Goal: Task Accomplishment & Management: Complete application form

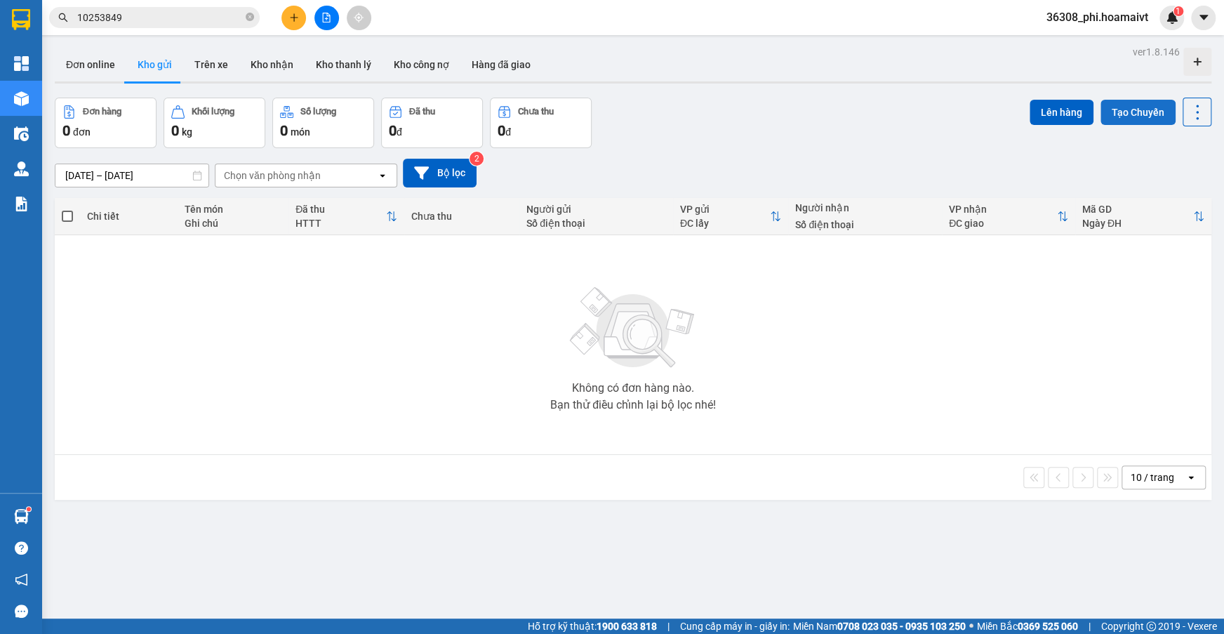
click at [1107, 123] on button "Tạo Chuyến" at bounding box center [1138, 112] width 75 height 25
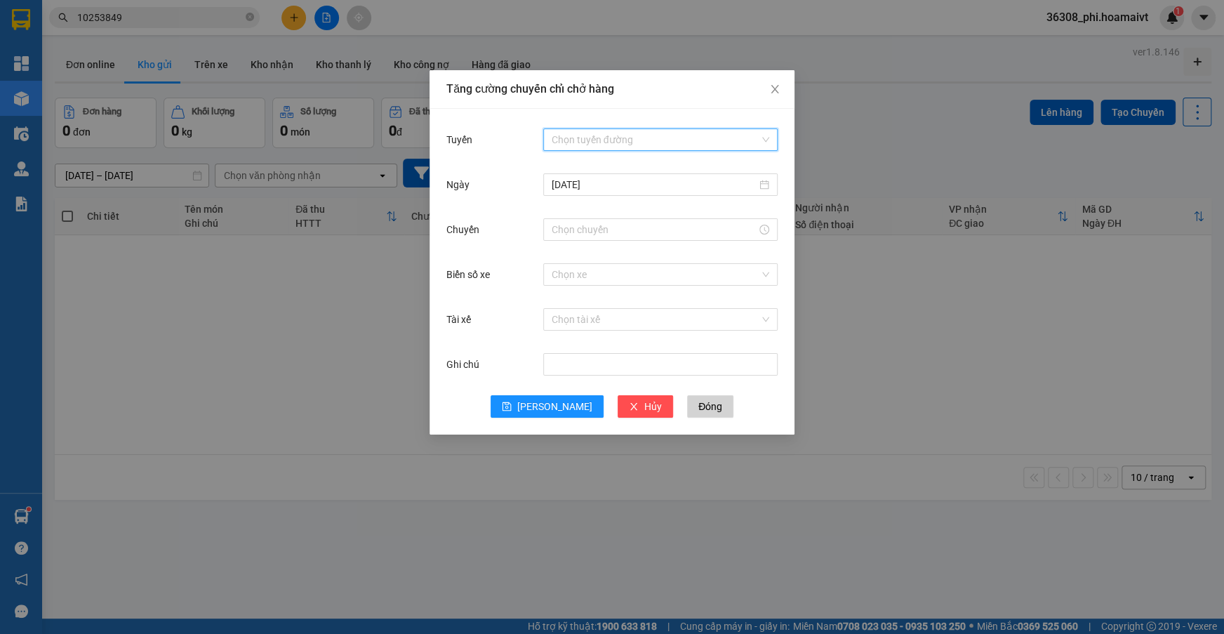
click at [584, 132] on input "Tuyến" at bounding box center [656, 139] width 208 height 21
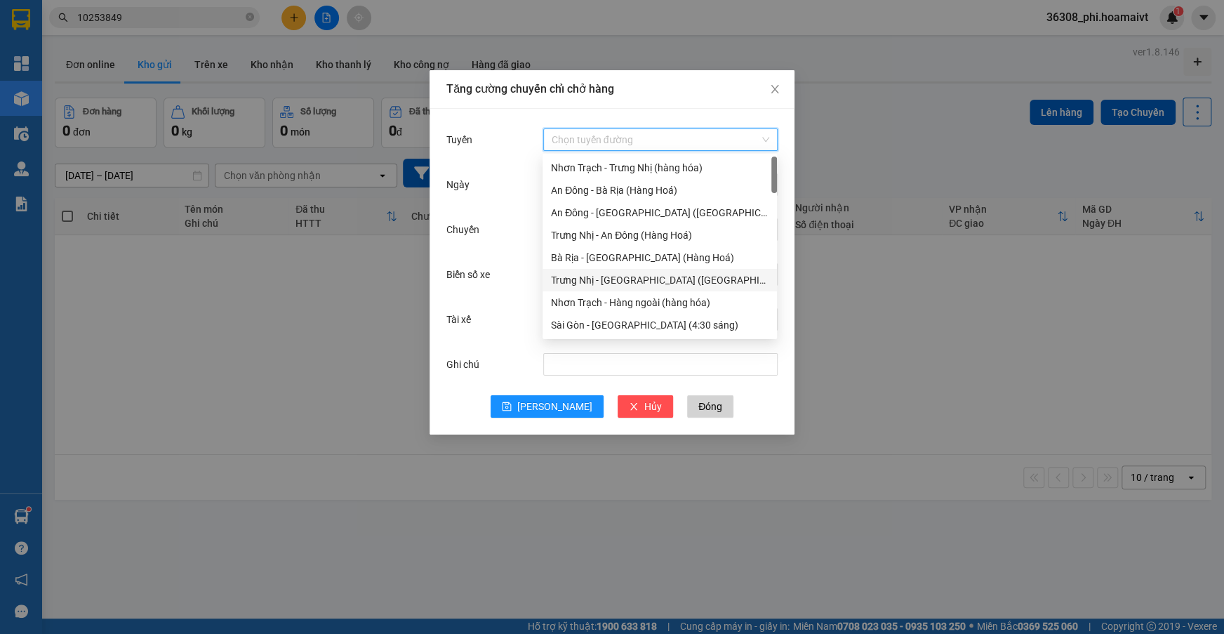
scroll to position [319, 0]
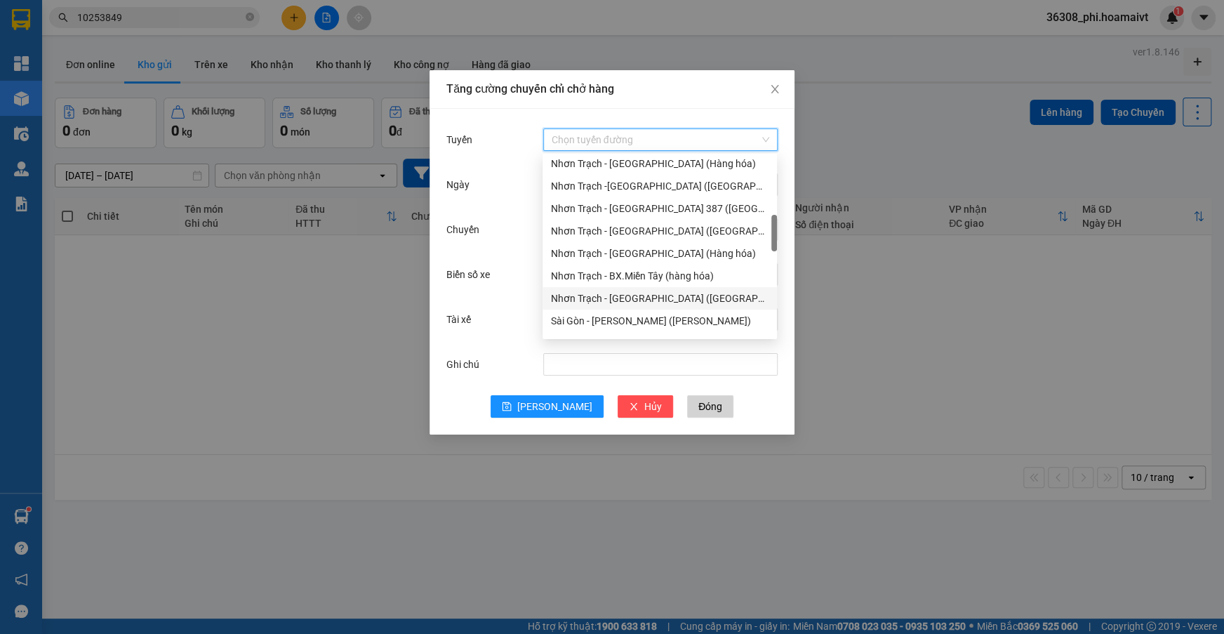
click at [609, 294] on div "Nhơn Trạch - [GEOGRAPHIC_DATA] ([GEOGRAPHIC_DATA])" at bounding box center [660, 298] width 218 height 15
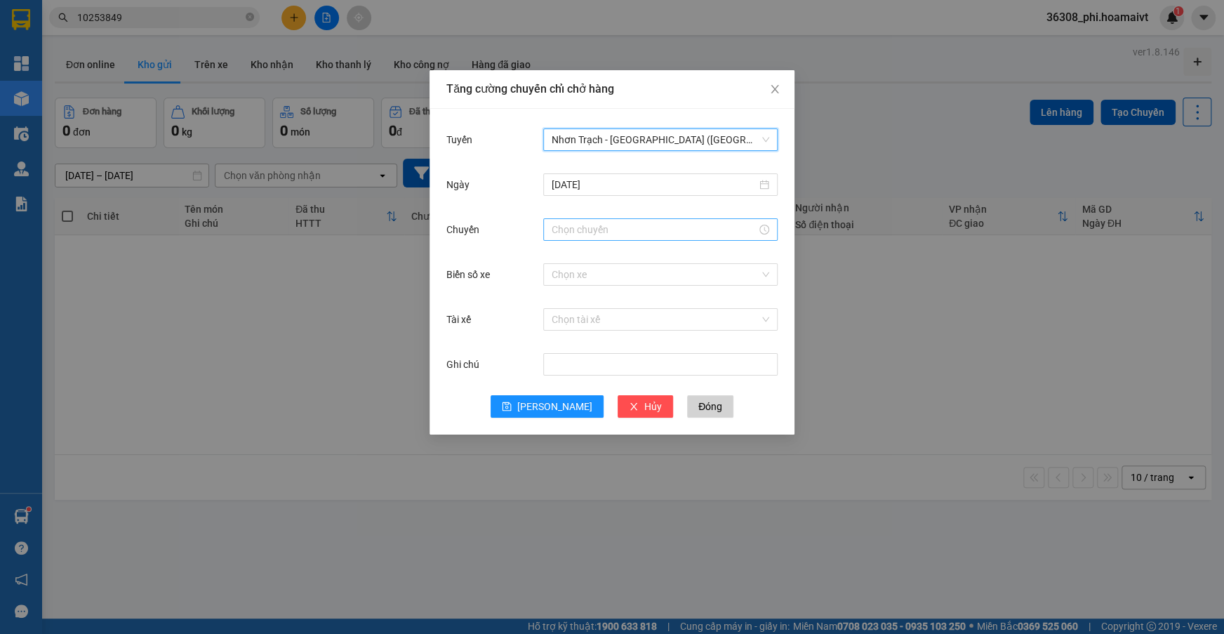
click at [573, 230] on input "Chuyến" at bounding box center [654, 229] width 205 height 15
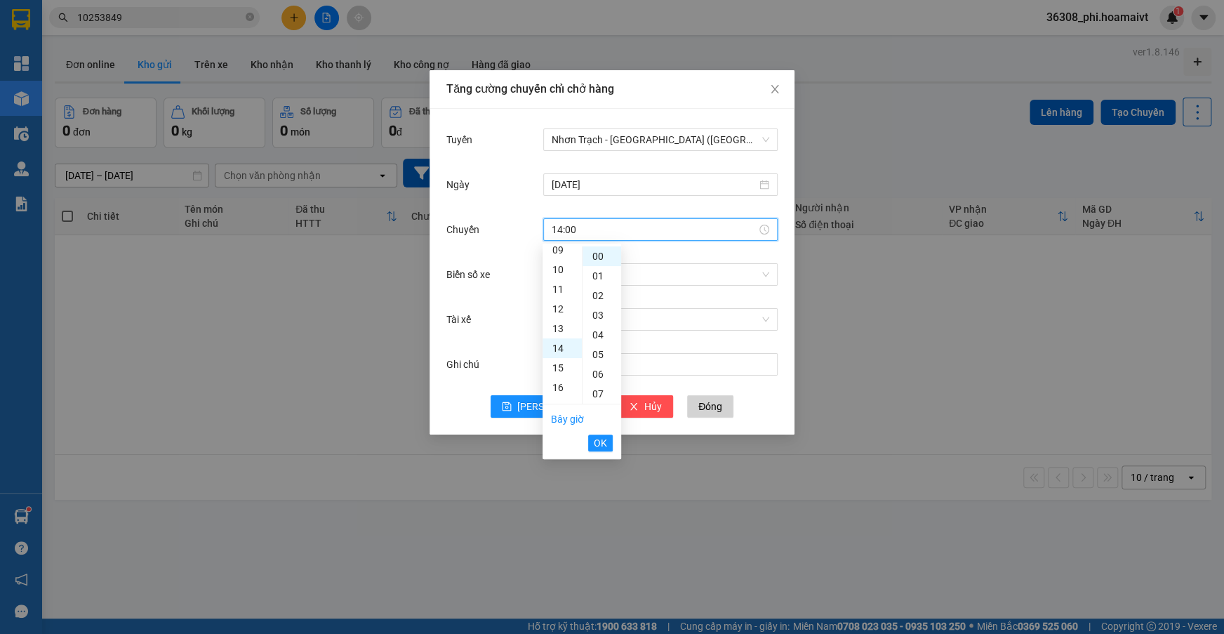
scroll to position [274, 0]
click at [592, 438] on button "OK" at bounding box center [600, 442] width 25 height 17
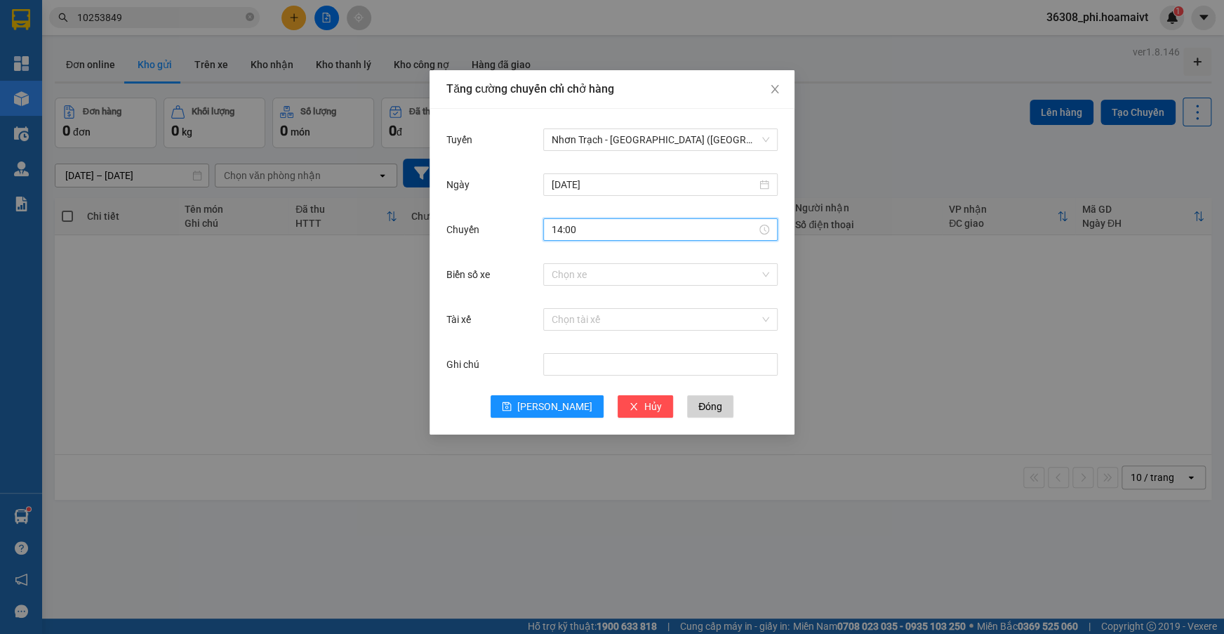
type input "14:00"
click at [594, 290] on div "Biển số xe Chọn xe" at bounding box center [611, 282] width 331 height 45
click at [592, 284] on input "Biển số xe" at bounding box center [656, 274] width 208 height 21
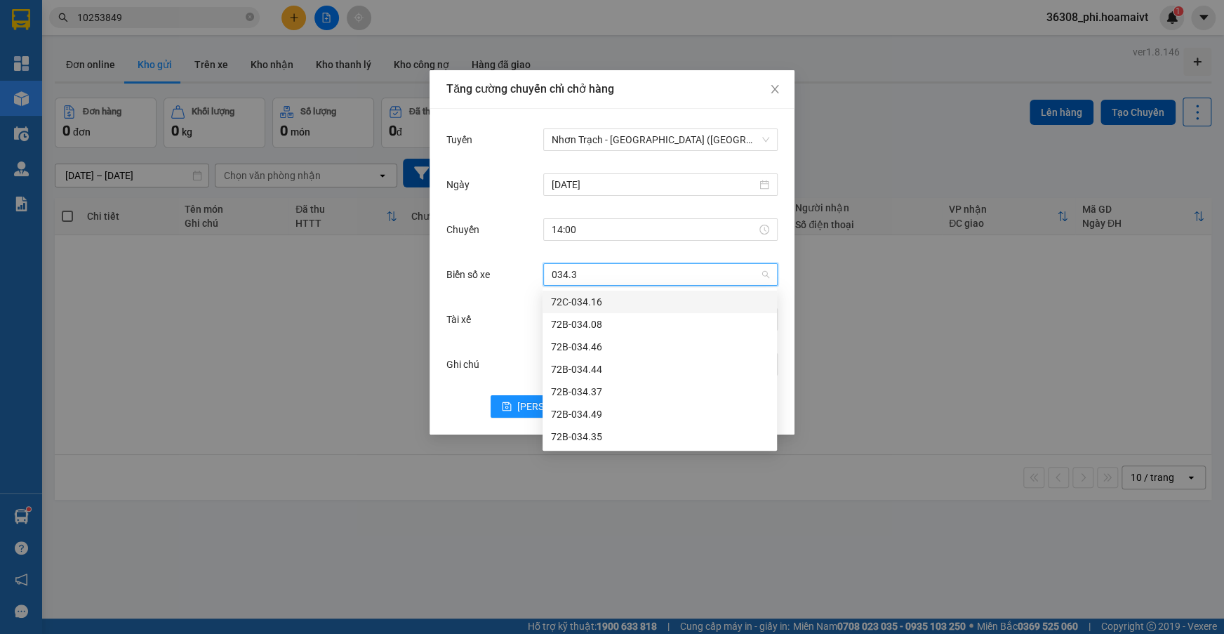
type input "034.35"
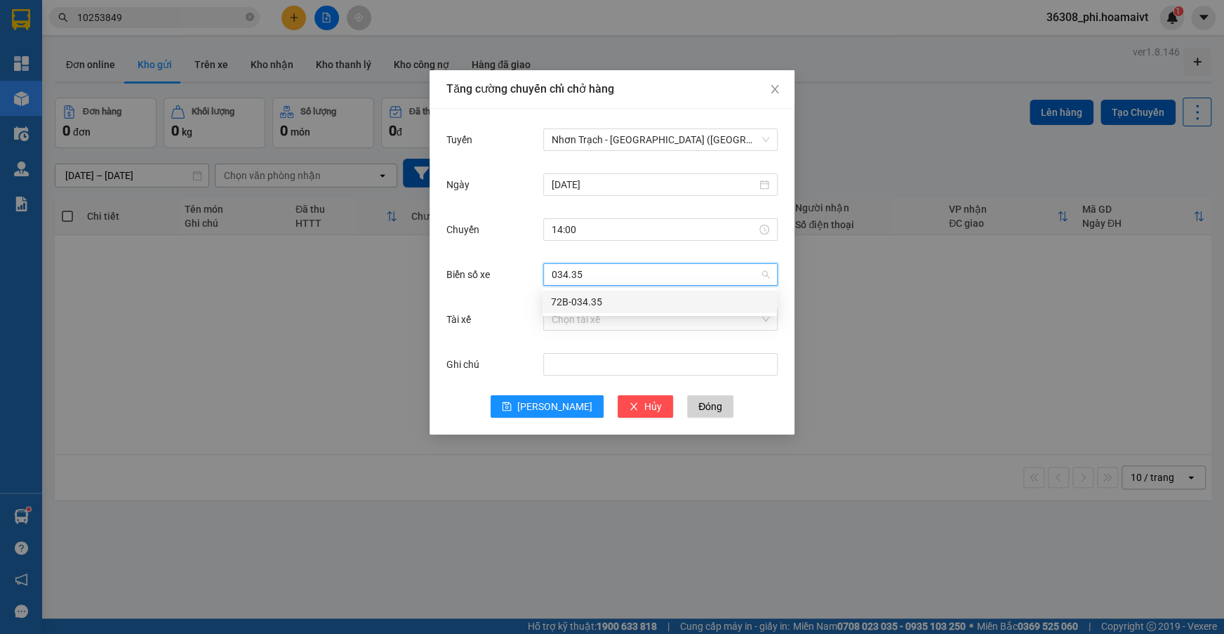
click at [583, 301] on div "72B-034.35" at bounding box center [660, 301] width 218 height 15
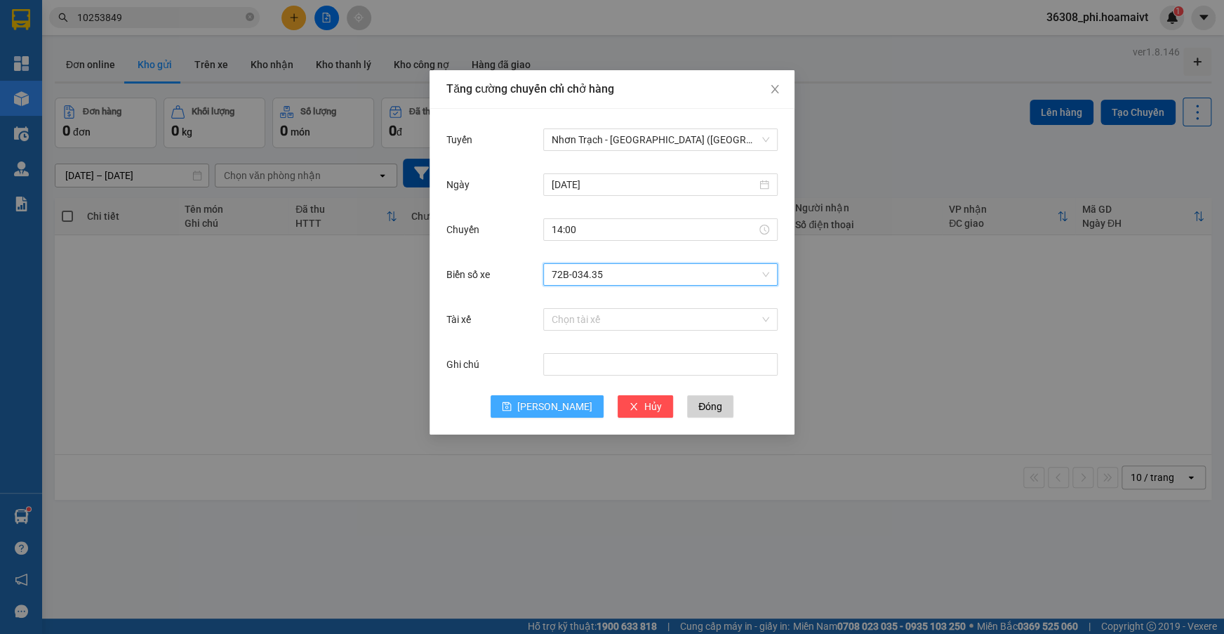
click at [550, 402] on span "[PERSON_NAME]" at bounding box center [554, 406] width 75 height 15
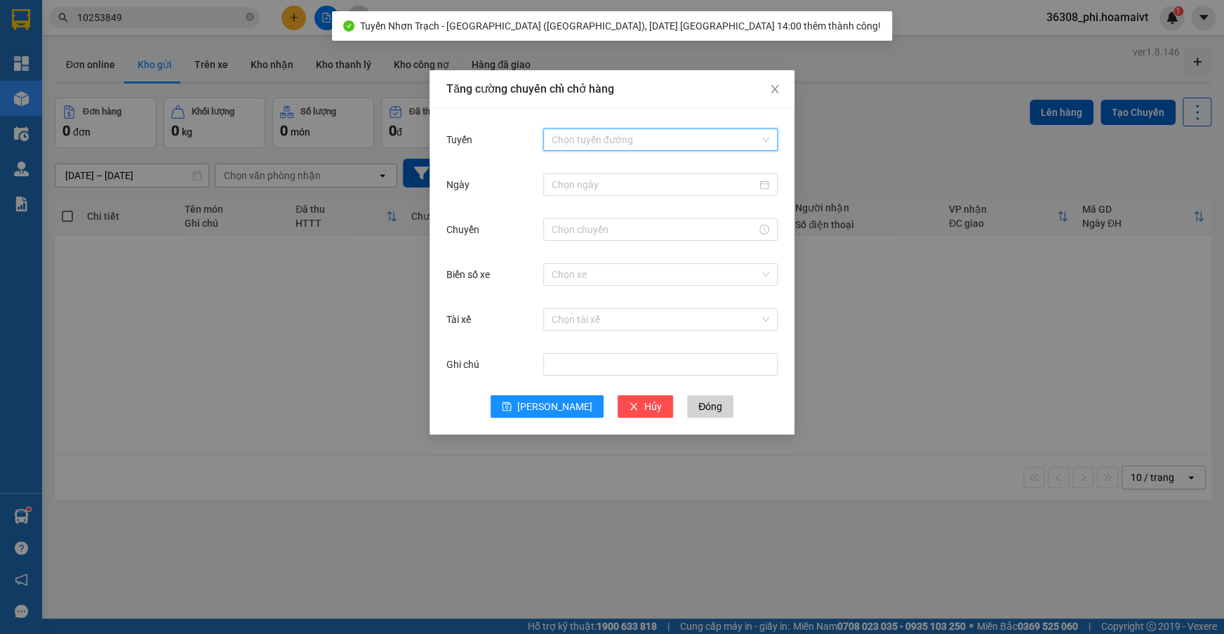
click at [590, 129] on input "Tuyến" at bounding box center [656, 139] width 208 height 21
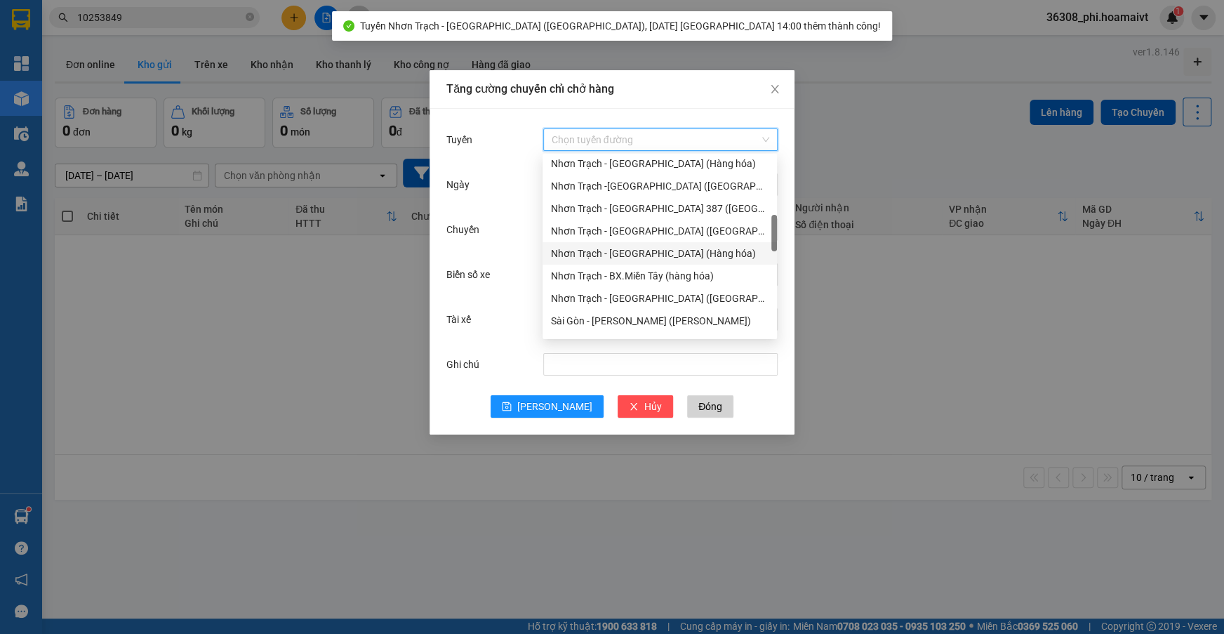
scroll to position [255, 0]
click at [627, 227] on div "Nhơn Trạch - [GEOGRAPHIC_DATA] (Hàng hóa)" at bounding box center [660, 227] width 218 height 15
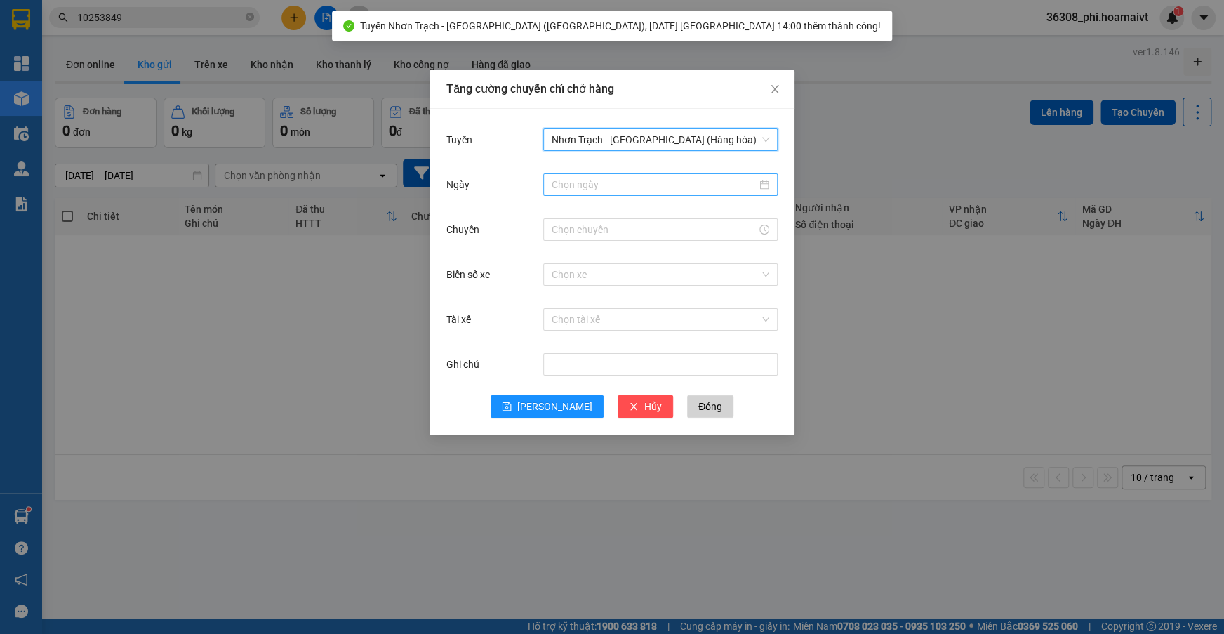
click at [586, 180] on input "Ngày" at bounding box center [654, 184] width 205 height 15
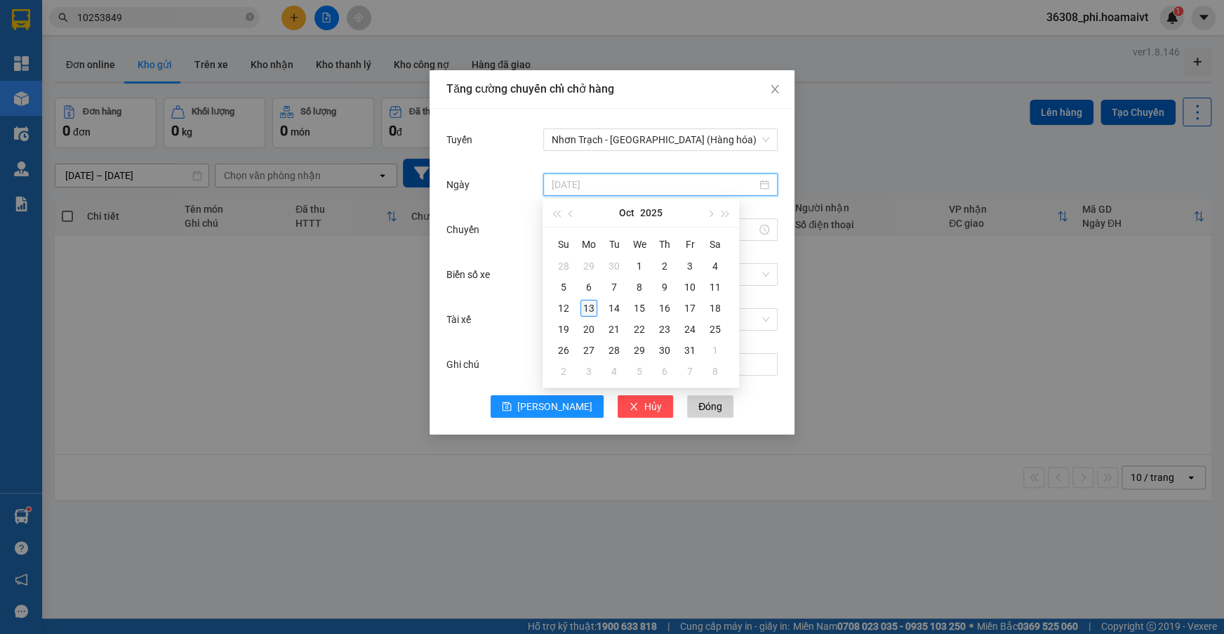
type input "[DATE]"
click at [587, 303] on div "13" at bounding box center [588, 308] width 17 height 17
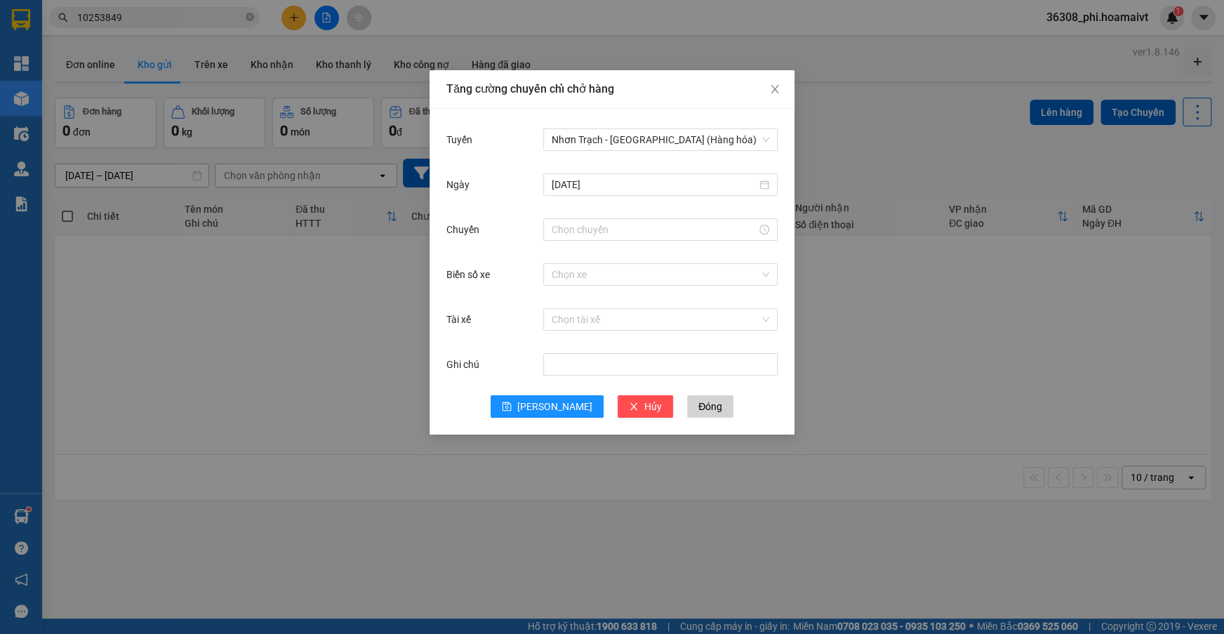
click at [571, 218] on div at bounding box center [660, 229] width 234 height 28
click at [569, 228] on input "Chuyến" at bounding box center [654, 229] width 205 height 15
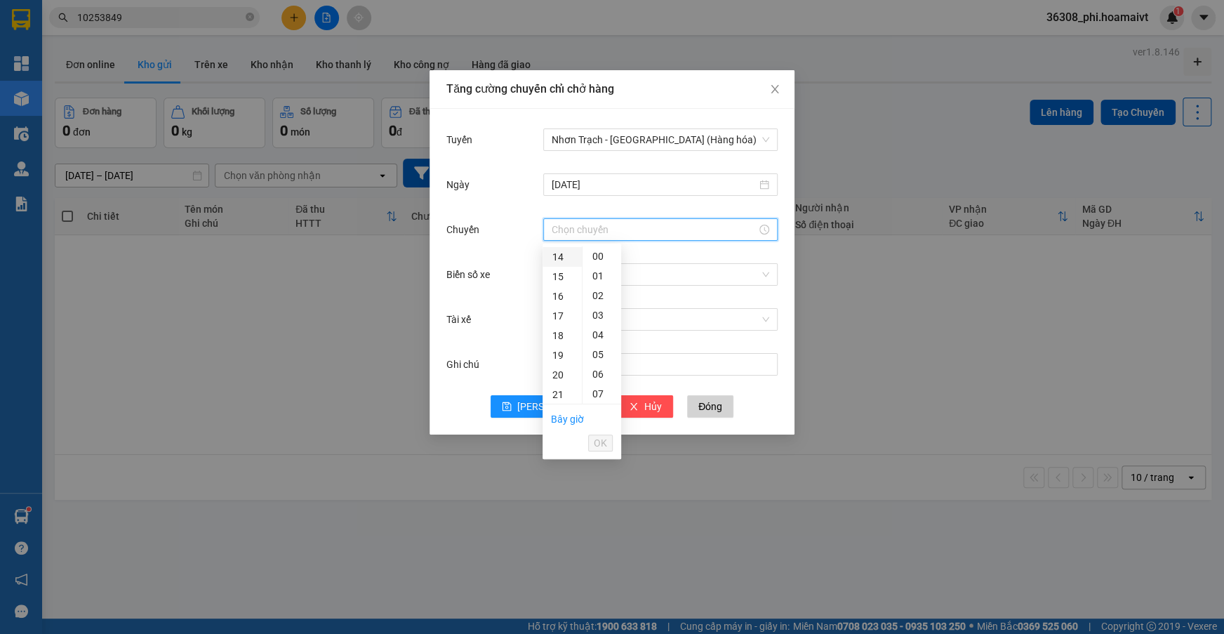
click at [555, 260] on div "14" at bounding box center [562, 257] width 39 height 20
type input "14:00"
click at [590, 254] on div "00" at bounding box center [602, 256] width 39 height 20
click at [592, 254] on div "00" at bounding box center [602, 256] width 39 height 20
drag, startPoint x: 601, startPoint y: 429, endPoint x: 601, endPoint y: 445, distance: 16.1
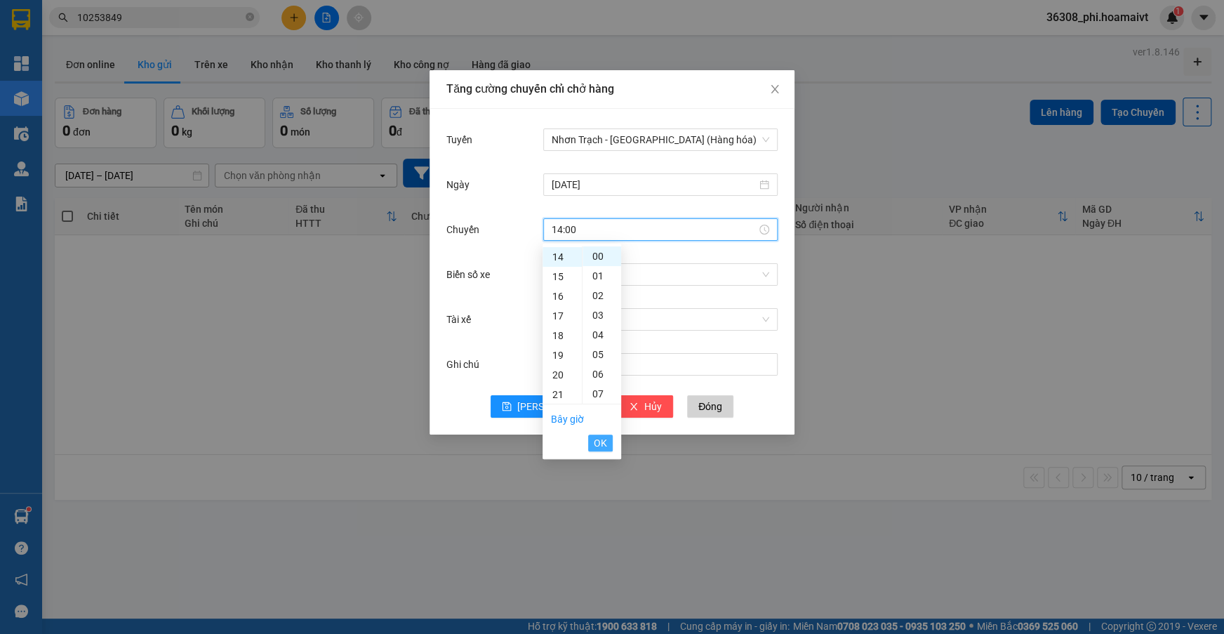
click at [601, 434] on ul "Bây giờ OK" at bounding box center [582, 430] width 79 height 53
click at [601, 445] on span "OK" at bounding box center [600, 442] width 13 height 15
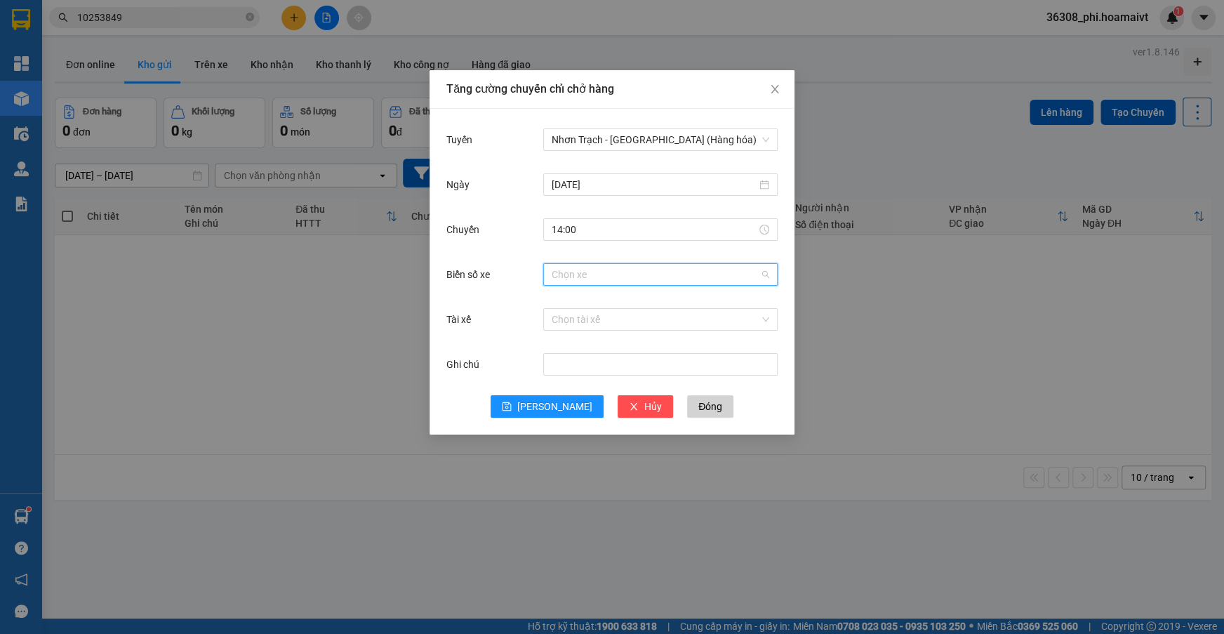
click at [582, 268] on input "Biển số xe" at bounding box center [656, 274] width 208 height 21
type input "025.61"
click at [602, 305] on div "72B-025.61" at bounding box center [660, 301] width 218 height 15
click at [539, 398] on button "[PERSON_NAME]" at bounding box center [547, 406] width 113 height 22
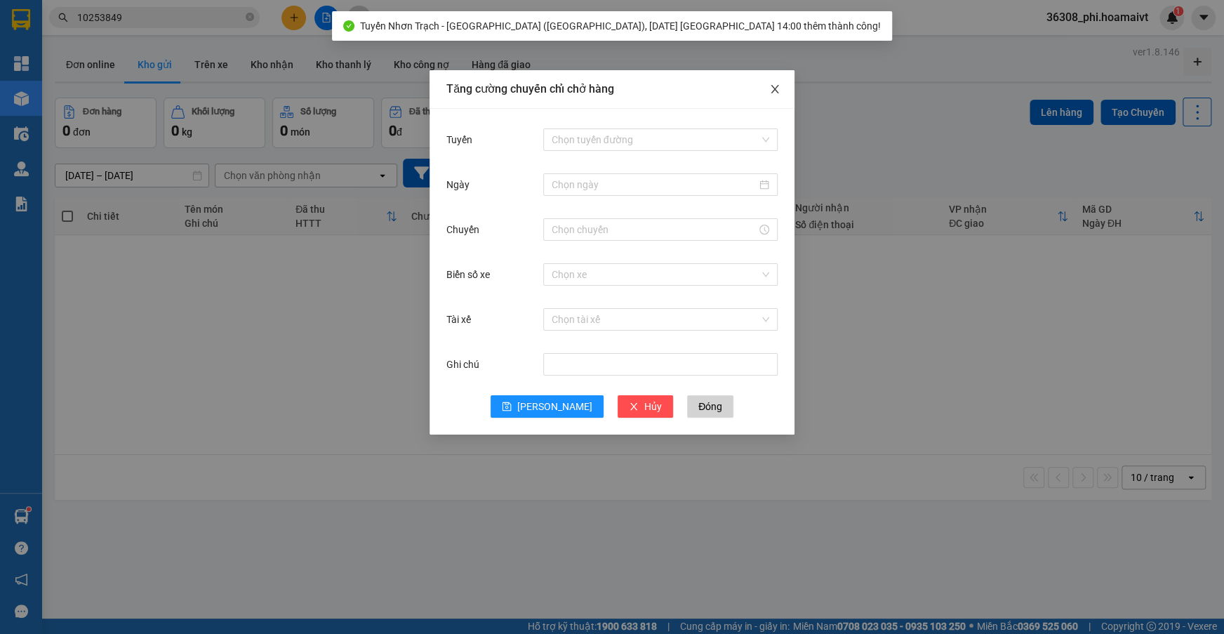
click at [772, 93] on icon "close" at bounding box center [775, 89] width 8 height 8
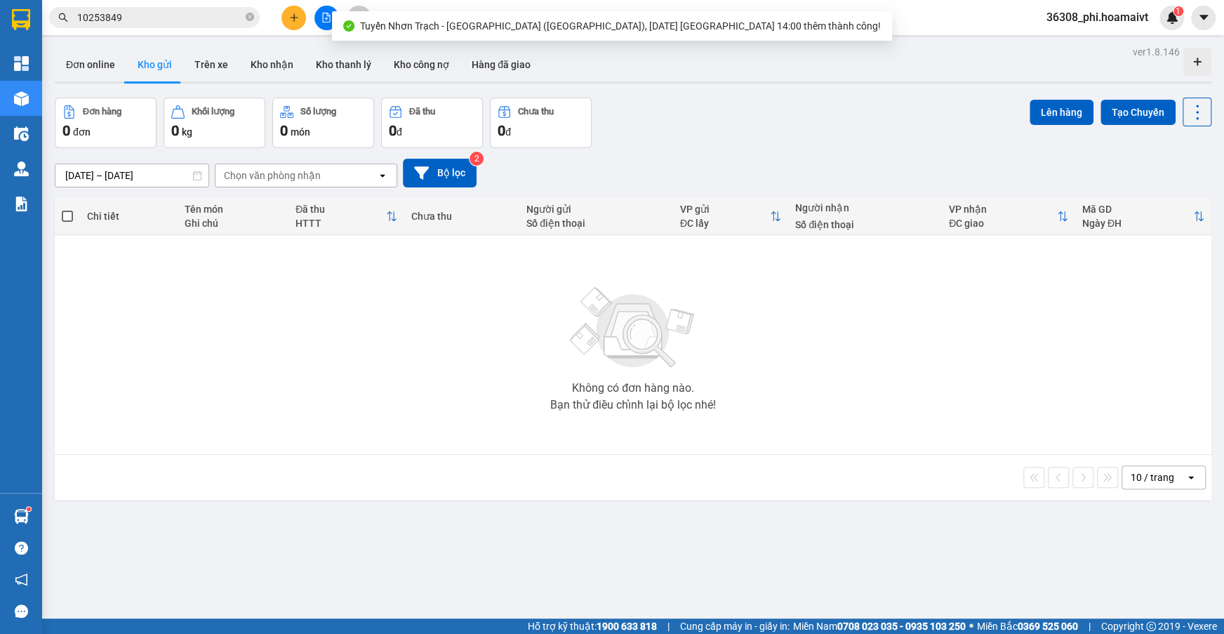
click at [286, 22] on button at bounding box center [293, 18] width 25 height 25
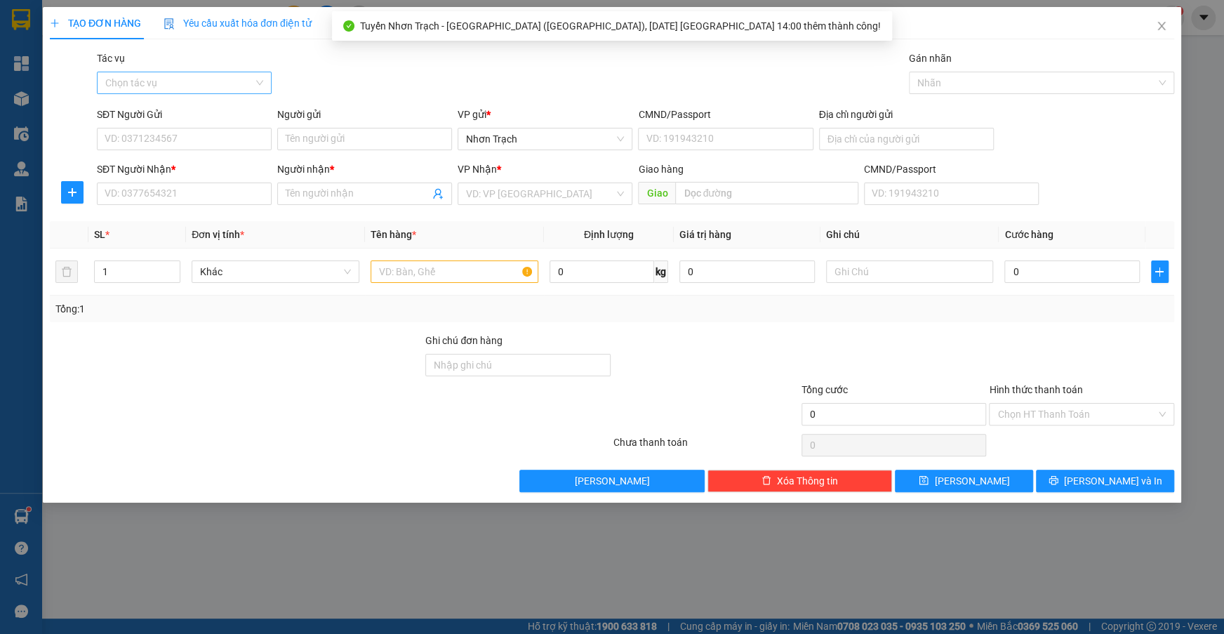
click at [171, 92] on input "Tác vụ" at bounding box center [179, 82] width 148 height 21
click at [166, 105] on div "Nhập hàng lên xe" at bounding box center [184, 110] width 158 height 15
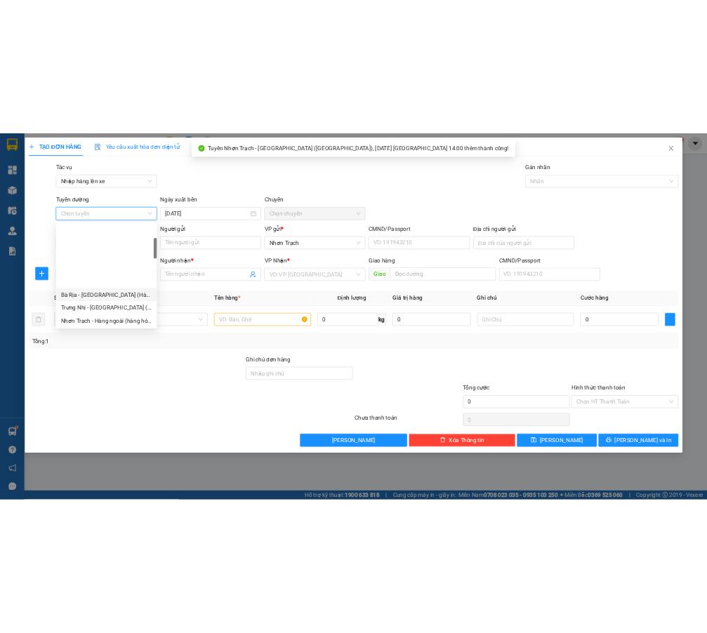
scroll to position [383, 0]
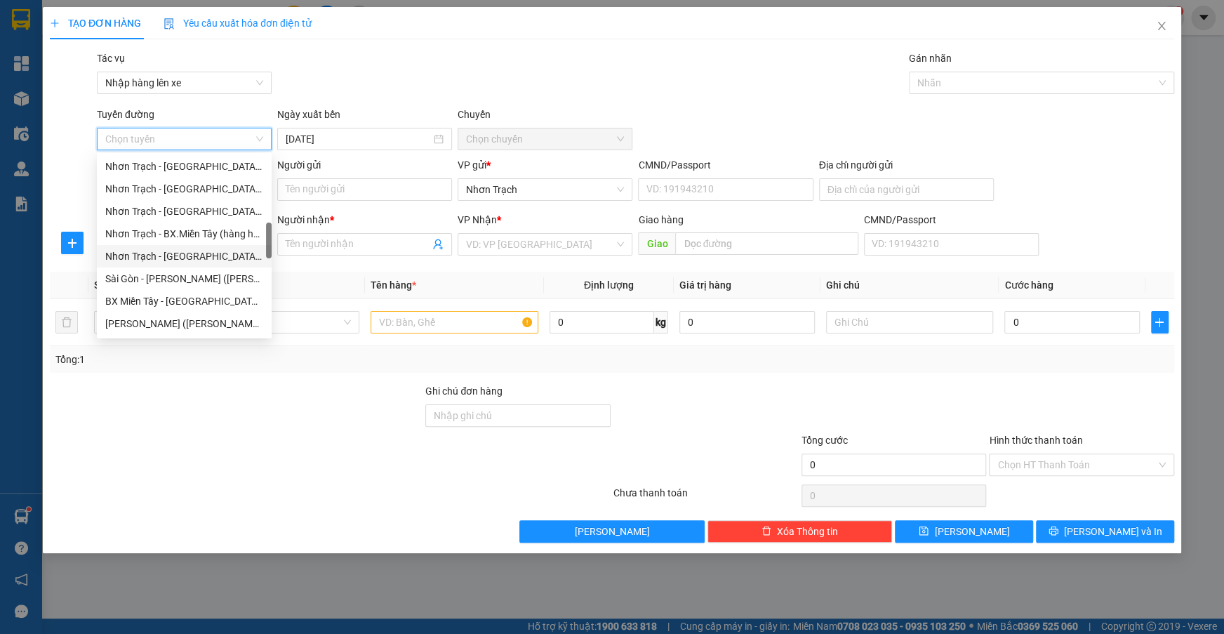
click at [189, 262] on div "Nhơn Trạch - [GEOGRAPHIC_DATA] ([GEOGRAPHIC_DATA])" at bounding box center [184, 255] width 158 height 15
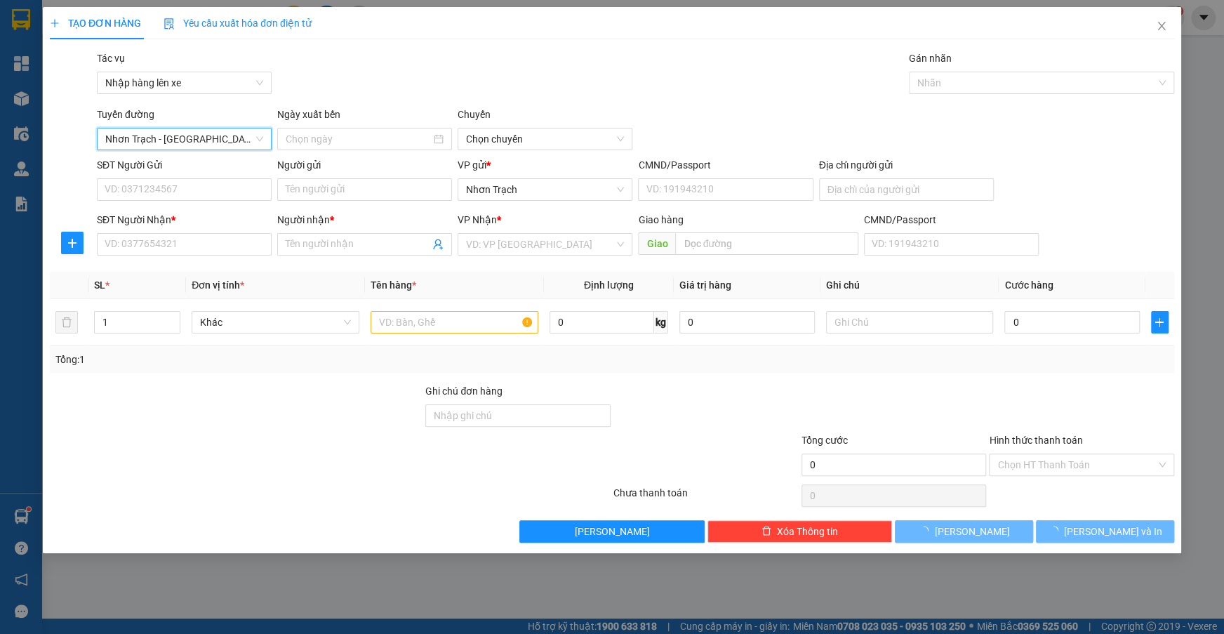
type input "[DATE]"
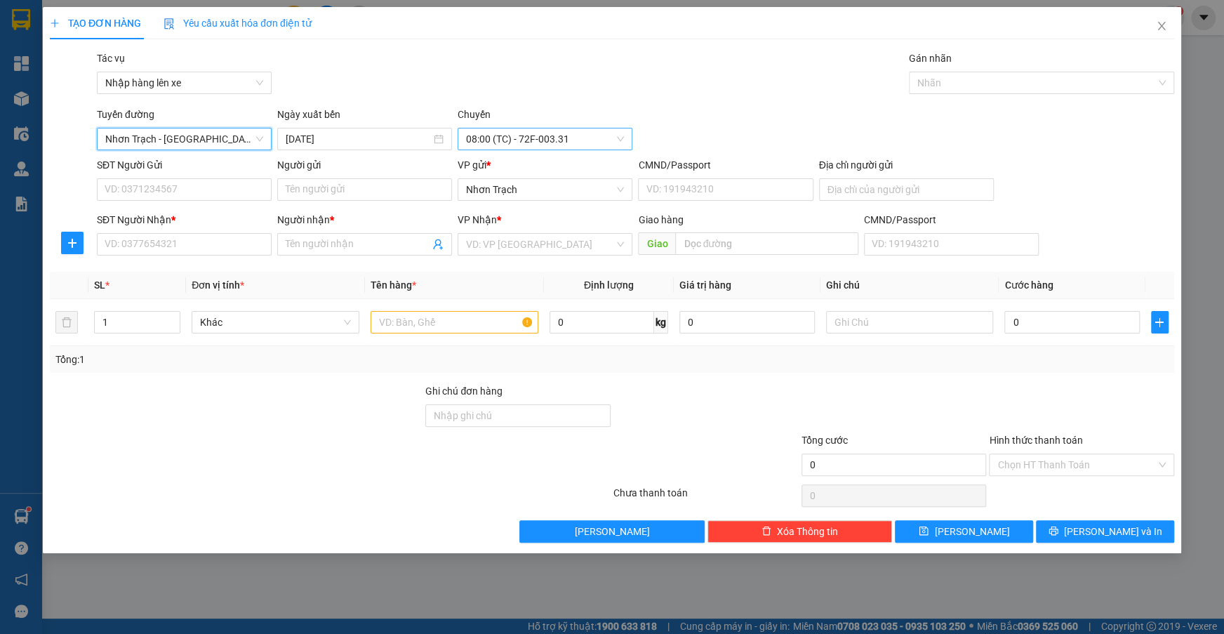
click at [563, 140] on span "08:00 (TC) - 72F-003.31" at bounding box center [545, 138] width 158 height 21
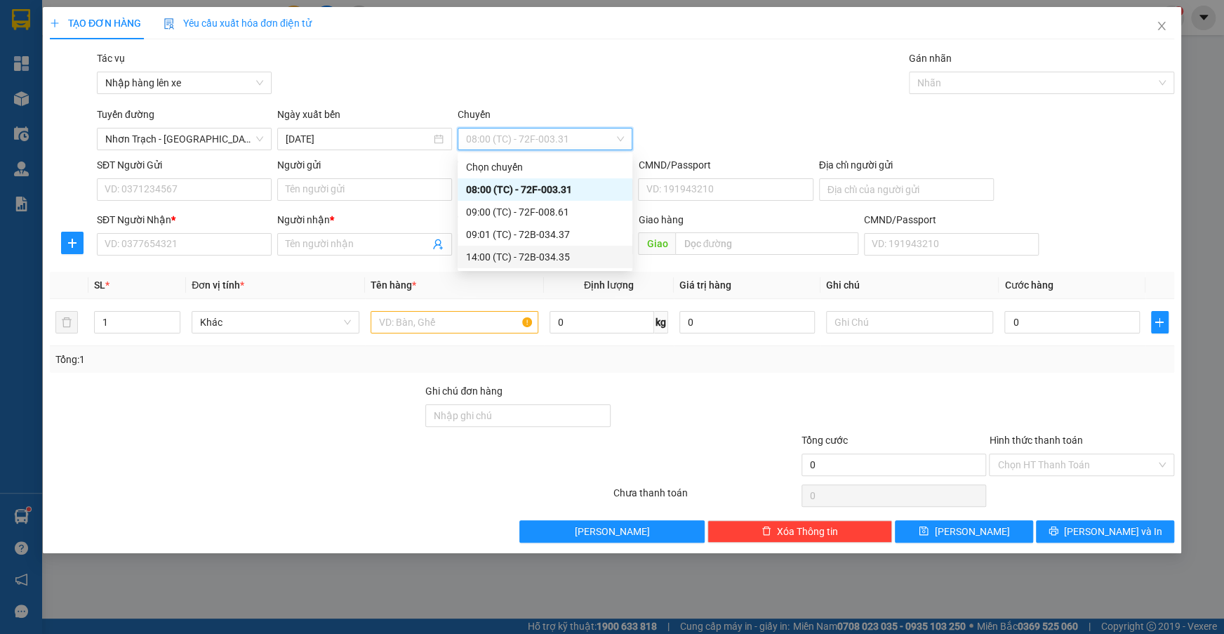
click at [534, 255] on div "14:00 (TC) - 72B-034.35" at bounding box center [545, 256] width 158 height 15
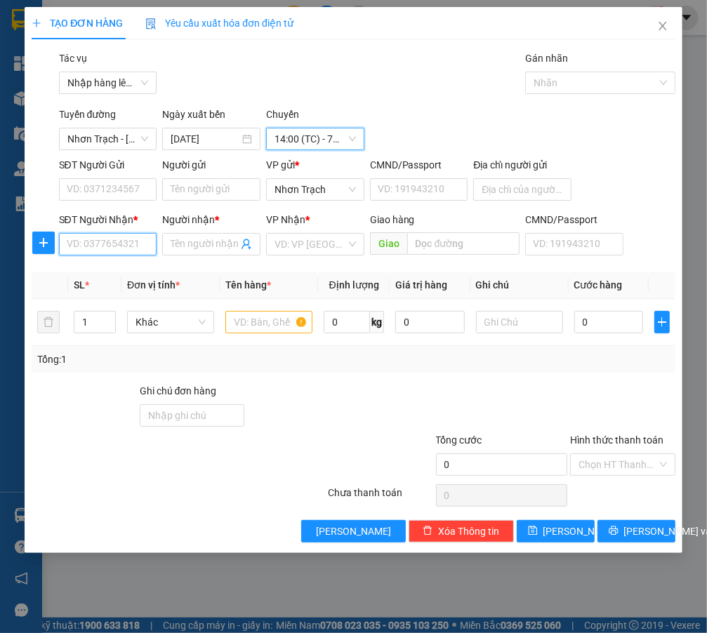
click at [112, 243] on input "SĐT Người Nhận *" at bounding box center [108, 244] width 98 height 22
type input "0938605813"
click at [131, 274] on div "0938605813 - Chúc" at bounding box center [110, 272] width 86 height 15
type input "Chúc"
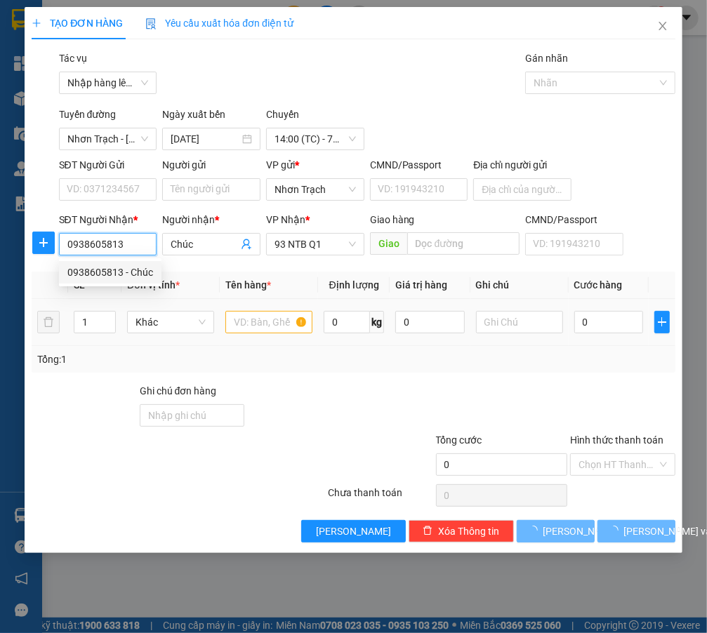
type input "0938605813"
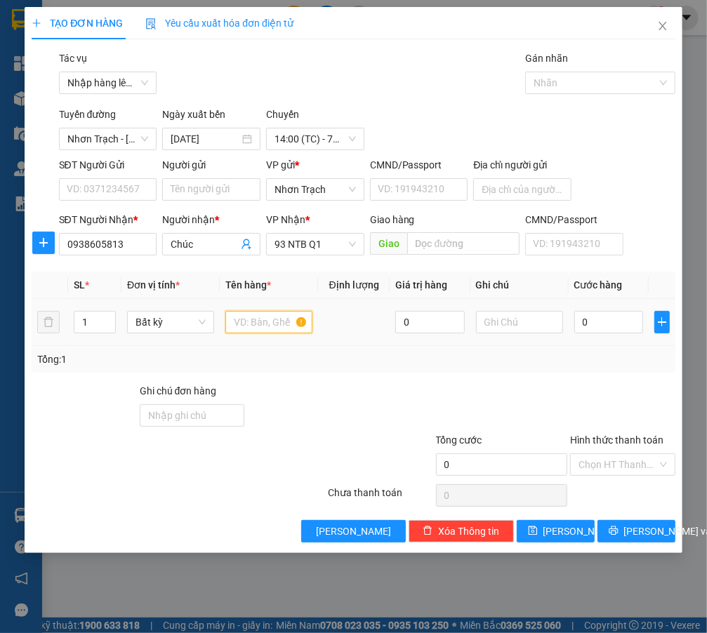
click at [256, 322] on input "text" at bounding box center [268, 322] width 87 height 22
type input "1 HS"
click at [628, 320] on input "0" at bounding box center [608, 322] width 69 height 22
type input "4"
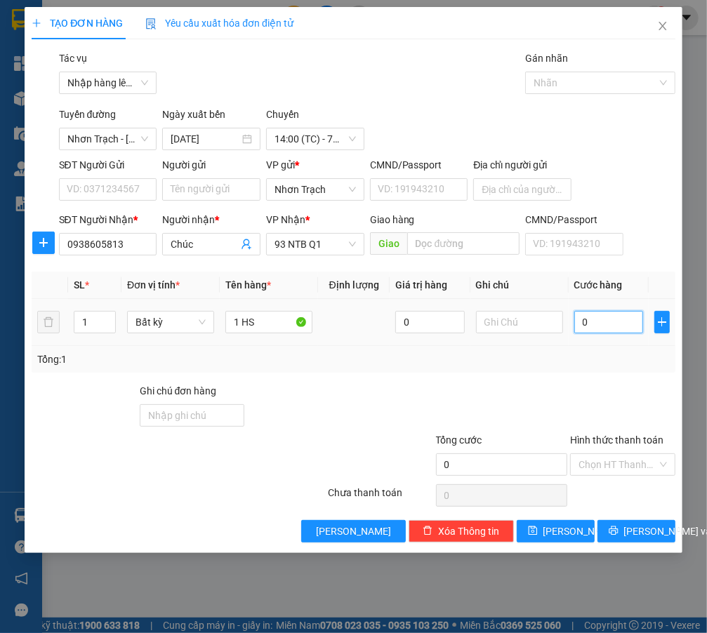
type input "4"
type input "40"
type input "400"
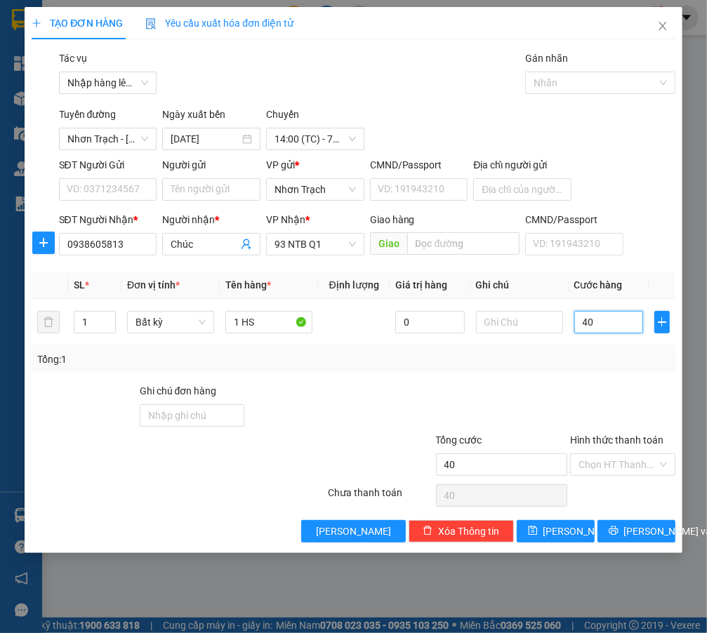
type input "400"
type input "4.000"
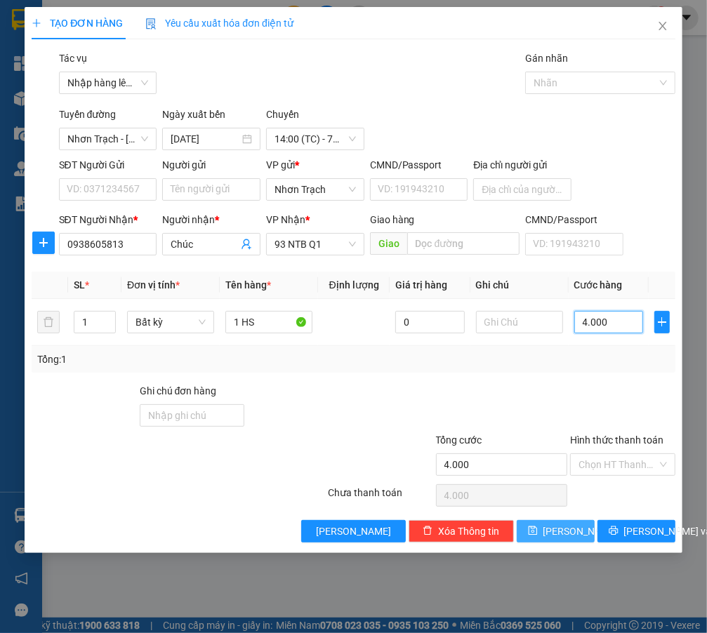
type input "40.000"
click at [566, 538] on span "[PERSON_NAME]" at bounding box center [580, 531] width 75 height 15
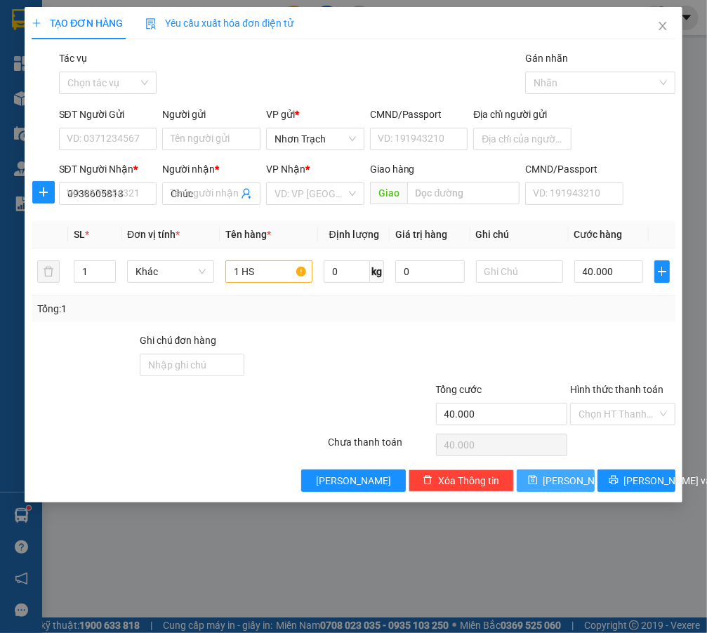
type input "0"
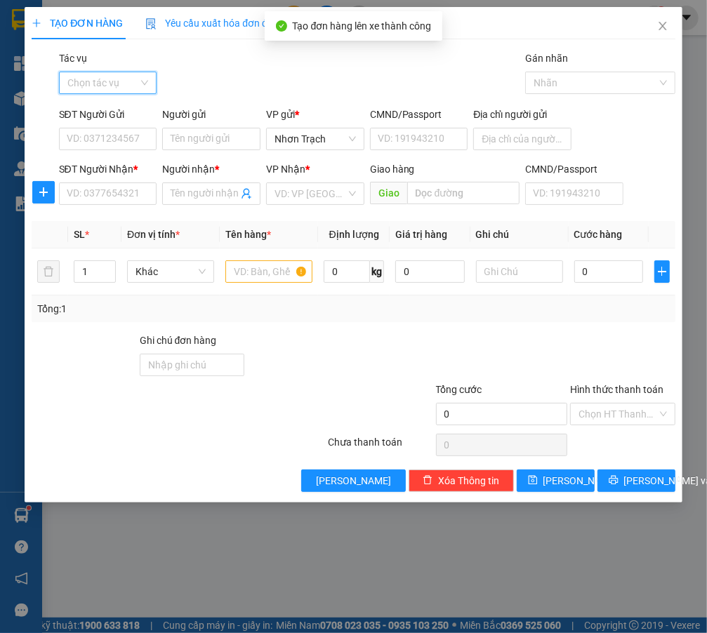
click at [116, 76] on input "Tác vụ" at bounding box center [103, 82] width 72 height 21
click at [109, 101] on div "Nhập hàng lên xe" at bounding box center [114, 111] width 110 height 22
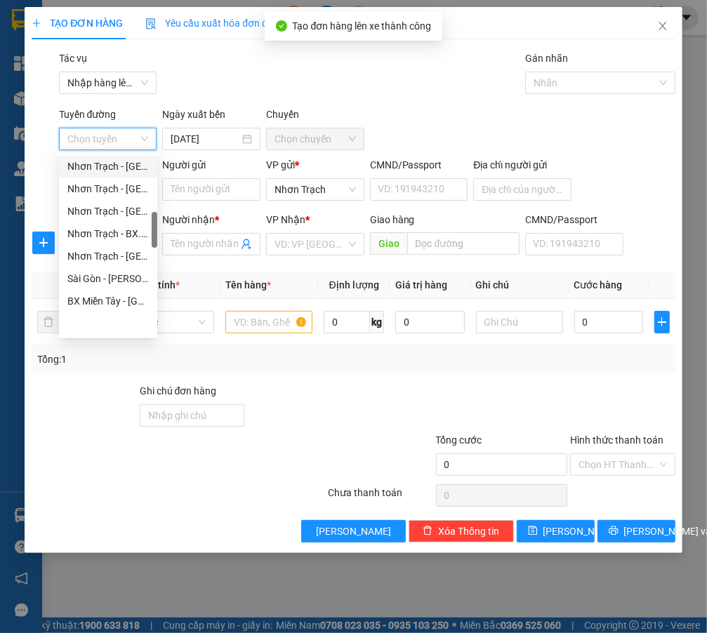
scroll to position [319, 0]
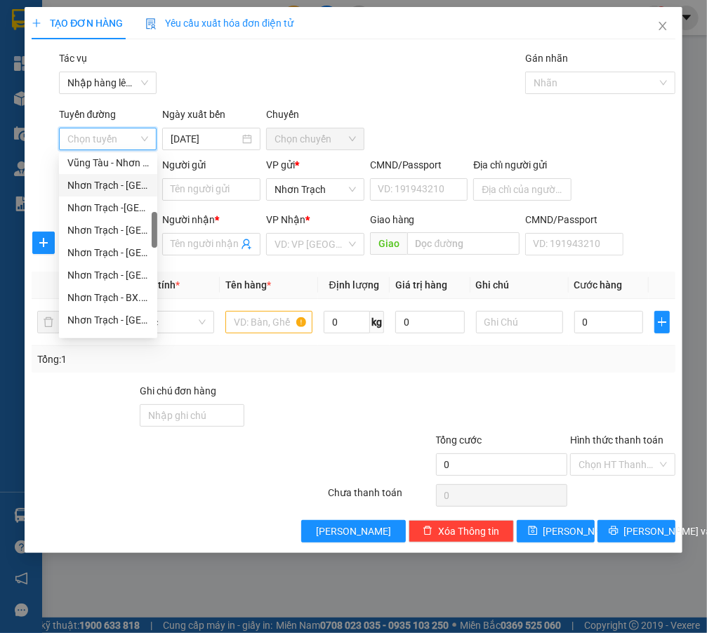
click at [121, 190] on div "Nhơn Trạch - [GEOGRAPHIC_DATA] (Hàng hóa)" at bounding box center [107, 185] width 81 height 15
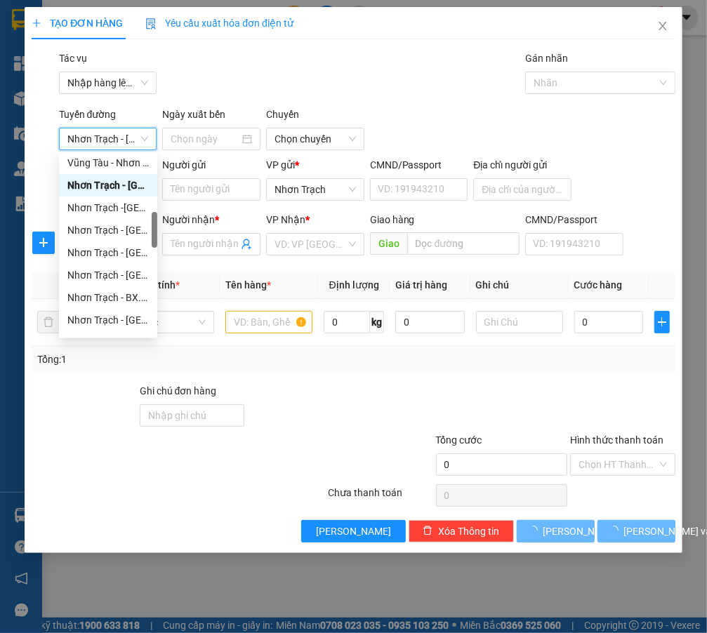
type input "[DATE]"
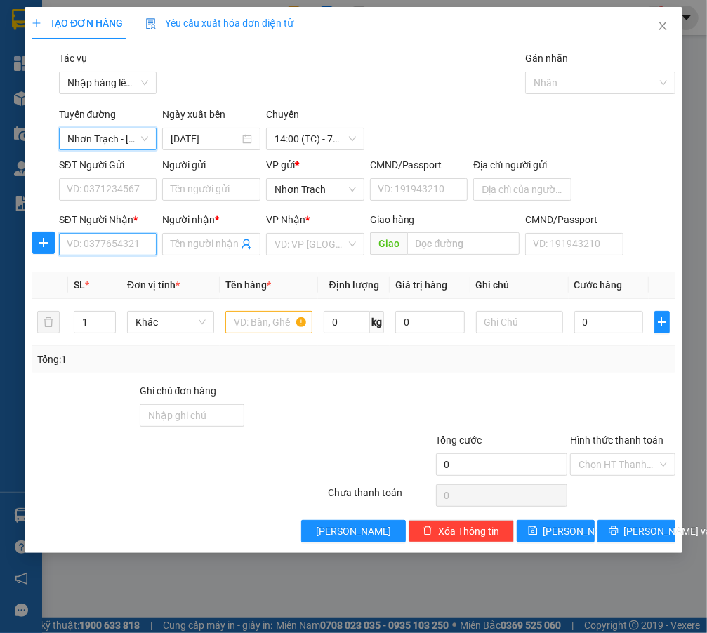
click at [100, 246] on input "SĐT Người Nhận *" at bounding box center [108, 244] width 98 height 22
type input "0933918183"
click at [116, 277] on div "0933918183 - HƯƠNG" at bounding box center [118, 272] width 102 height 15
type input "HƯƠNG"
type input "0933918183"
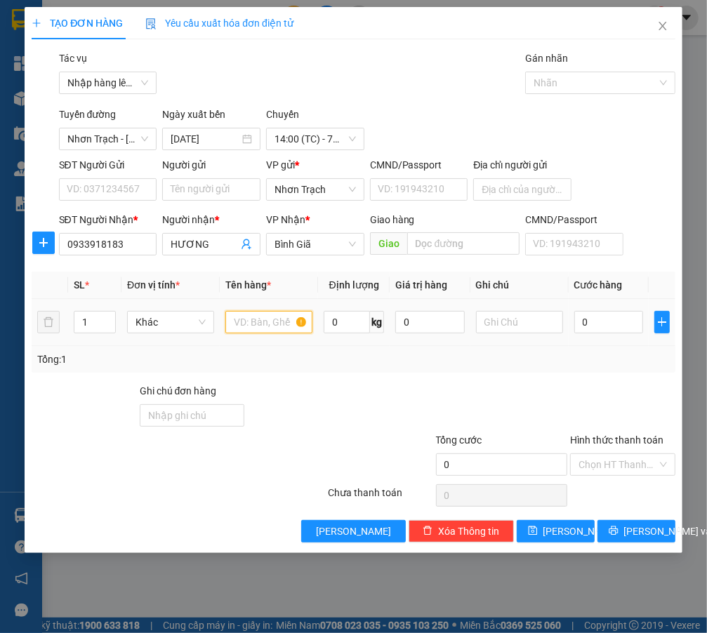
click at [253, 322] on input "text" at bounding box center [268, 322] width 87 height 22
type input "1 TÉP HS"
click at [622, 323] on input "0" at bounding box center [608, 322] width 69 height 22
type input "4"
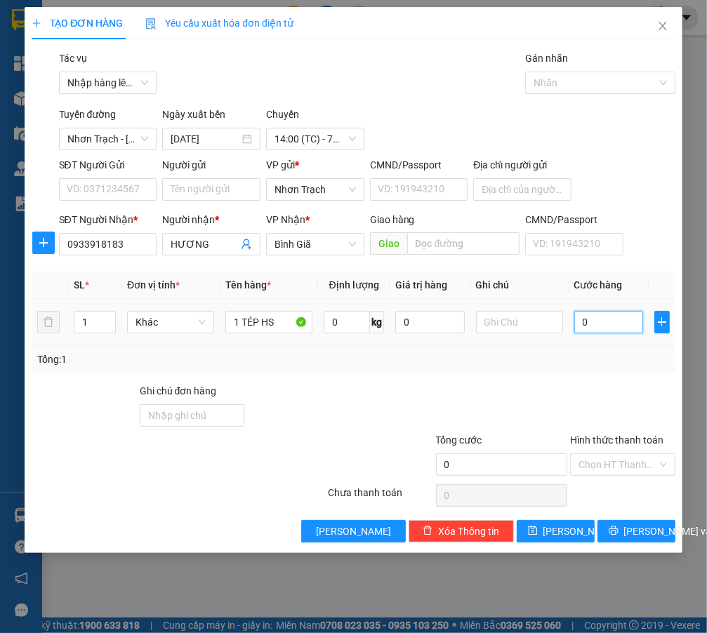
type input "4"
type input "40"
type input "400"
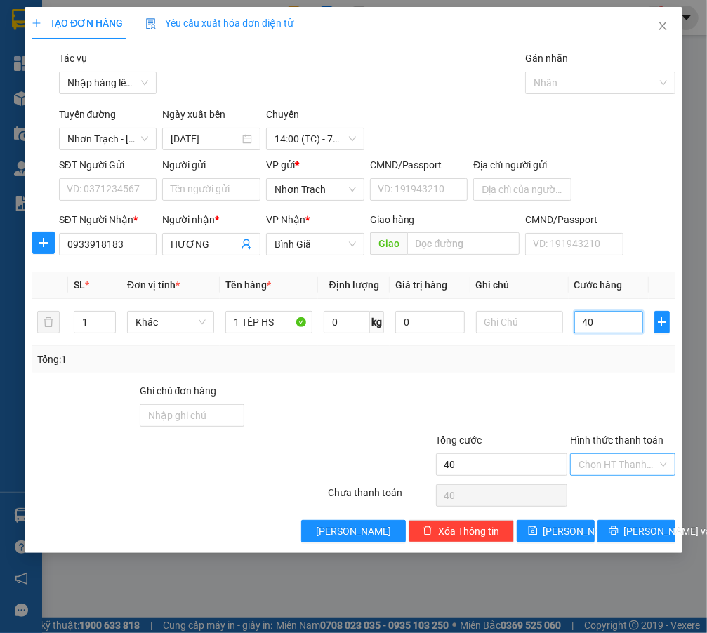
type input "400"
type input "4.000"
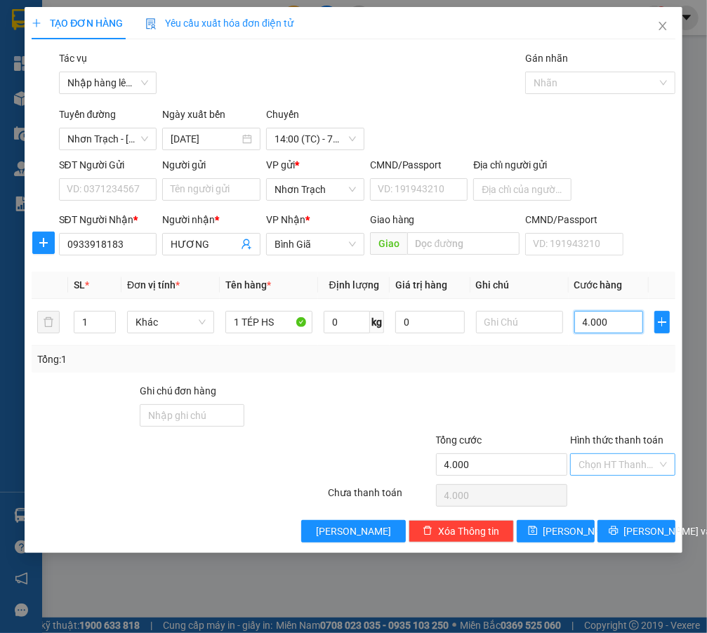
type input "40.000"
click at [617, 460] on input "Hình thức thanh toán" at bounding box center [617, 464] width 78 height 21
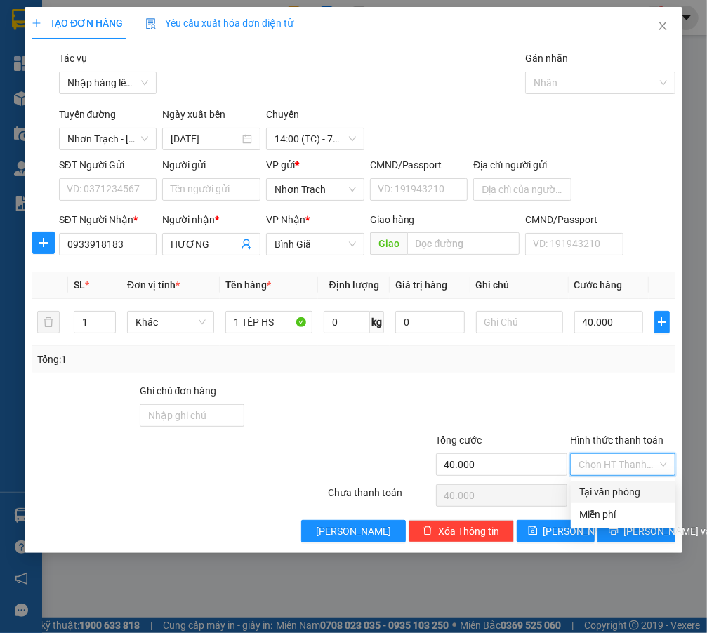
click at [598, 488] on div "Tại văn phòng" at bounding box center [623, 491] width 88 height 15
type input "0"
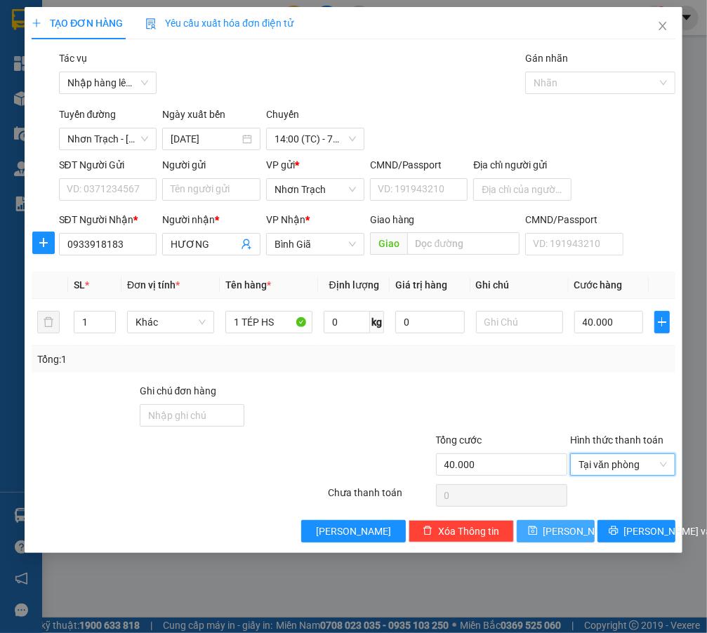
click at [562, 524] on span "[PERSON_NAME]" at bounding box center [580, 531] width 75 height 15
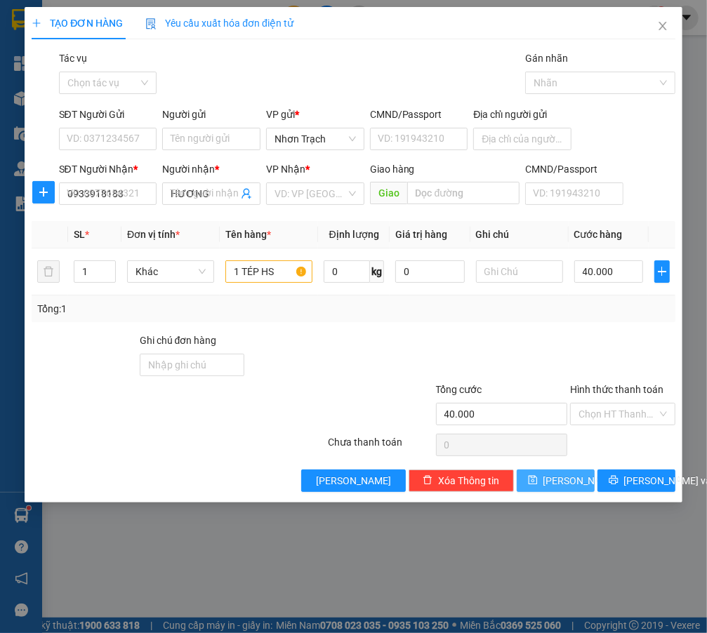
type input "0"
